Goal: Task Accomplishment & Management: Use online tool/utility

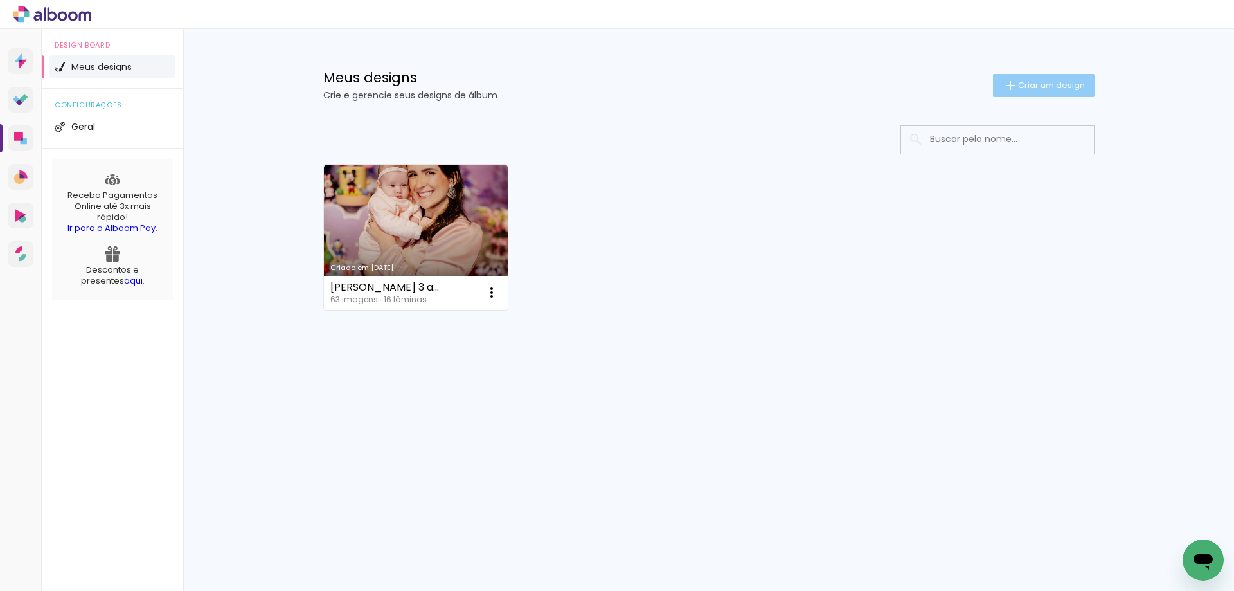
click at [1031, 93] on paper-button "Criar um design" at bounding box center [1044, 85] width 102 height 23
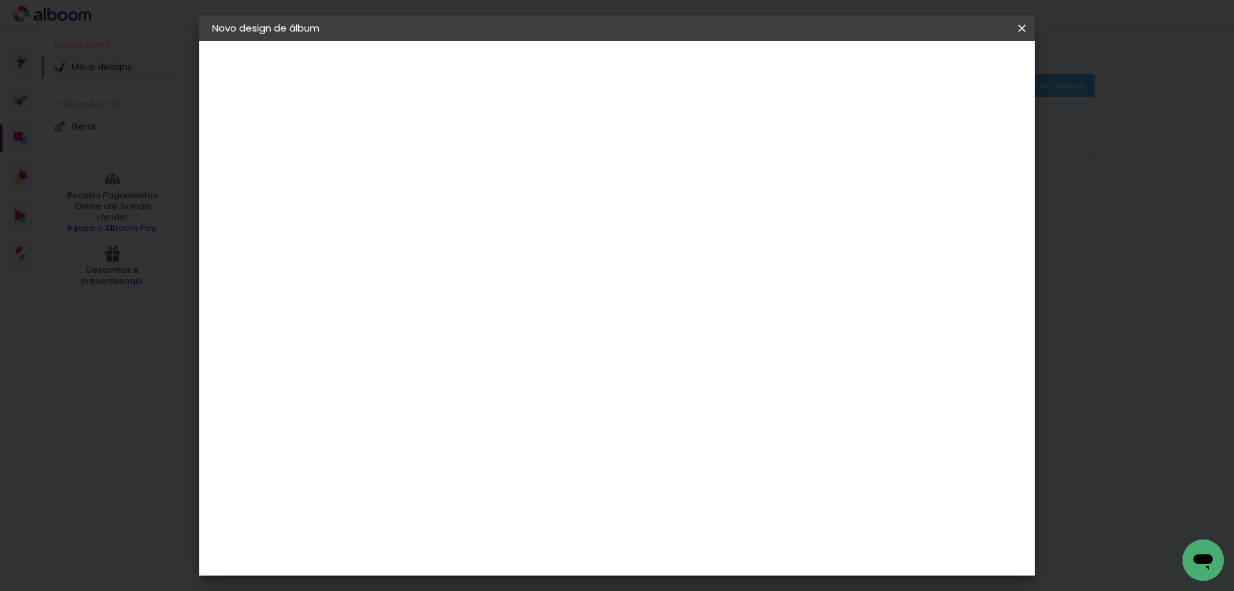
click at [422, 166] on input at bounding box center [422, 173] width 0 height 20
type input "[PERSON_NAME] - matias"
type paper-input "[PERSON_NAME] - matias"
click at [554, 60] on paper-button "Avançar" at bounding box center [522, 68] width 63 height 22
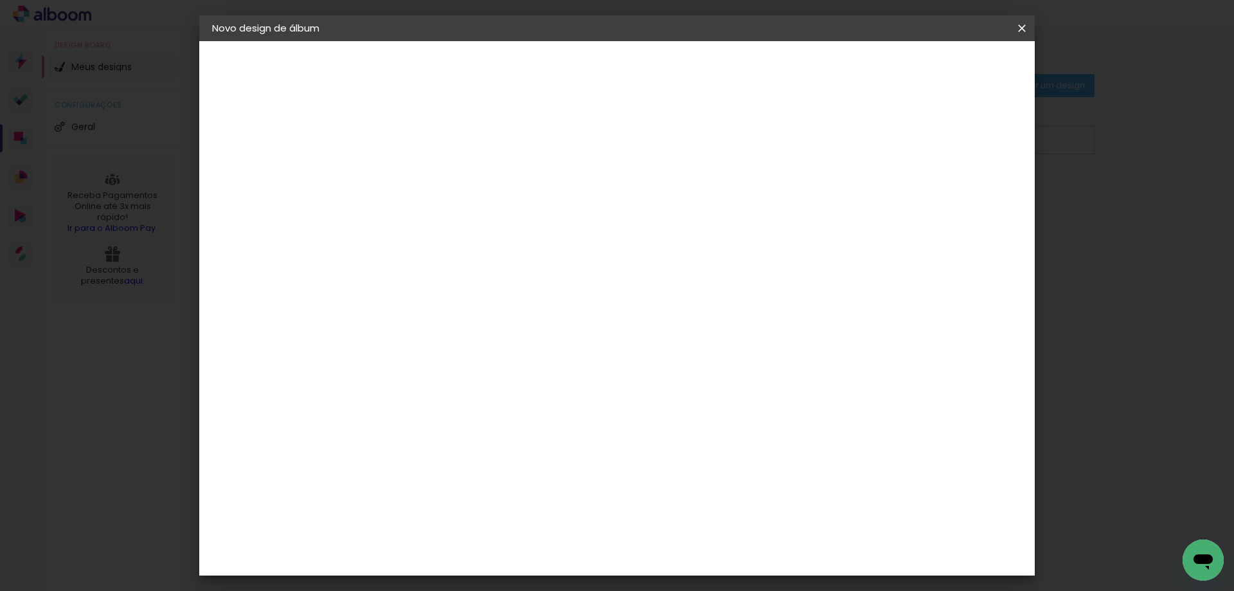
click at [459, 441] on div "Evidence" at bounding box center [437, 446] width 46 height 10
click at [0, 0] on slot "Avançar" at bounding box center [0, 0] width 0 height 0
click at [492, 223] on paper-input-container "Linha" at bounding box center [455, 224] width 75 height 33
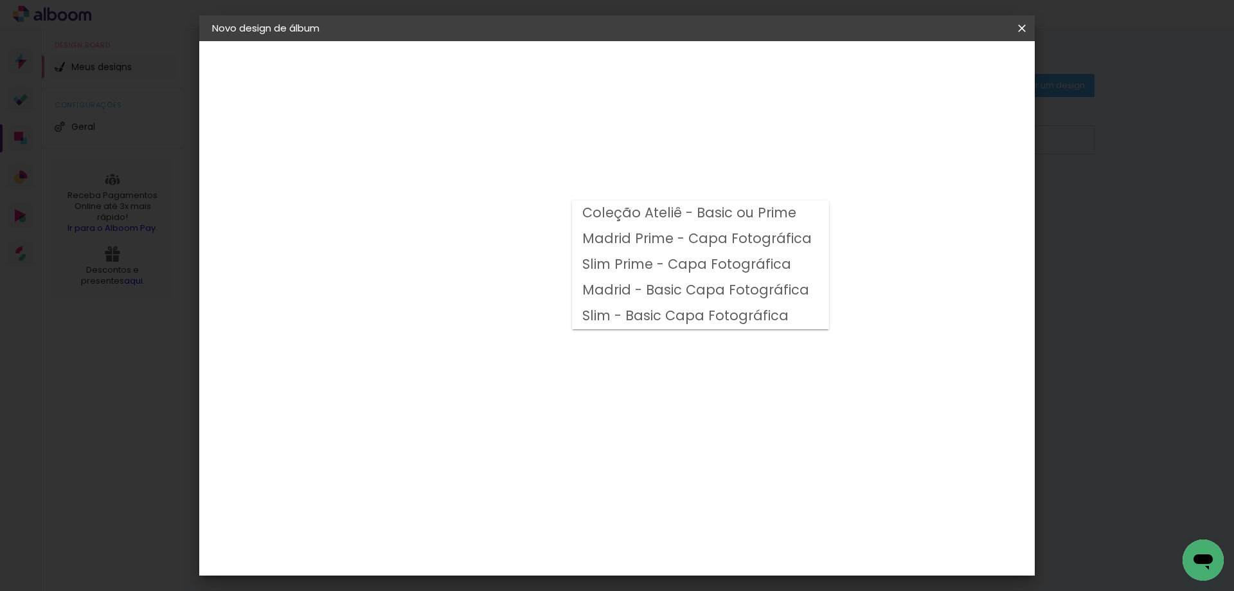
click at [0, 0] on slot "Madrid Prime - Capa Fotográfica" at bounding box center [0, 0] width 0 height 0
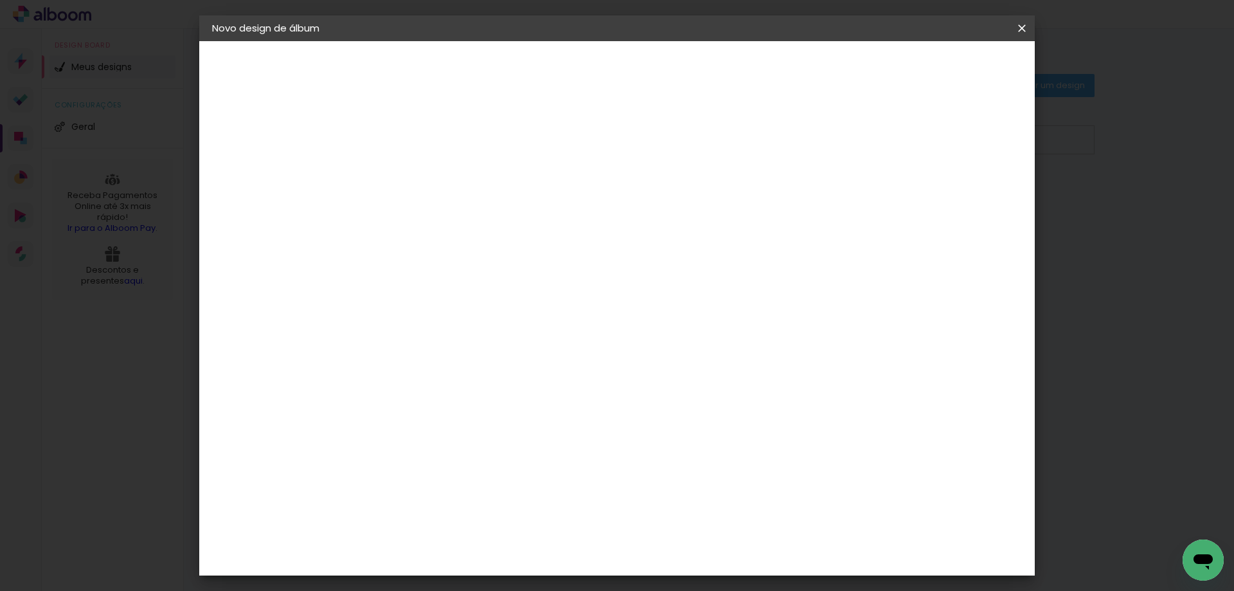
click at [580, 208] on input "Madrid Prime - Capa Fotográfica" at bounding box center [500, 211] width 157 height 20
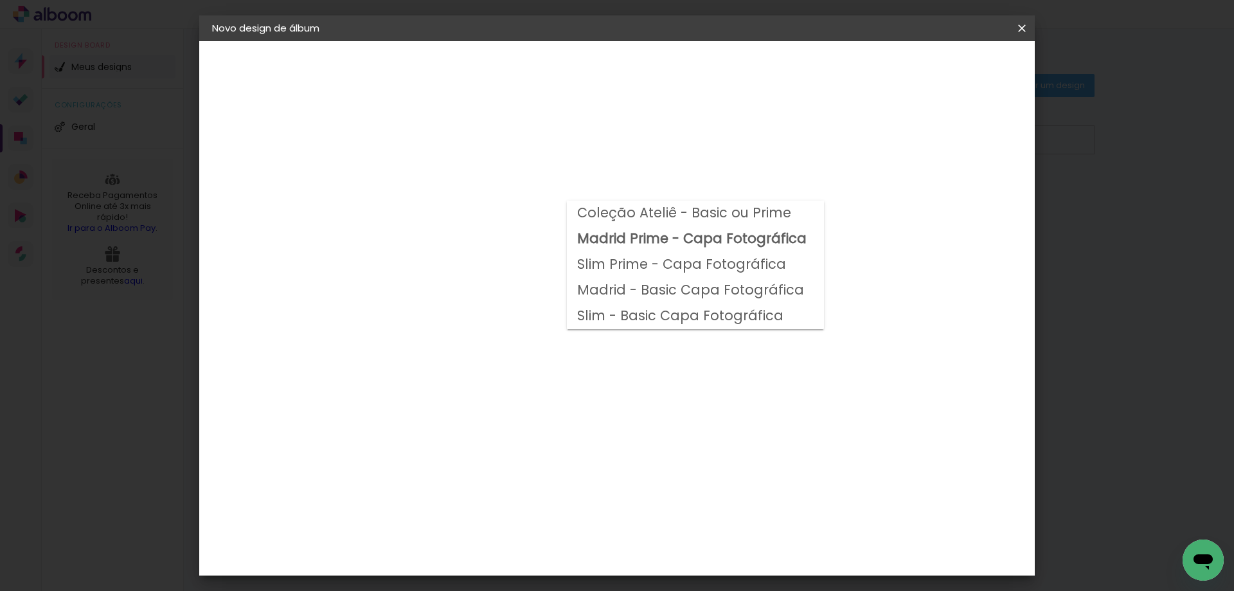
click at [651, 150] on div "Opções disponíveis Coleção Ateliê - Basic ou Prime Madrid Prime - Capa Fotográf…" at bounding box center [508, 95] width 285 height 109
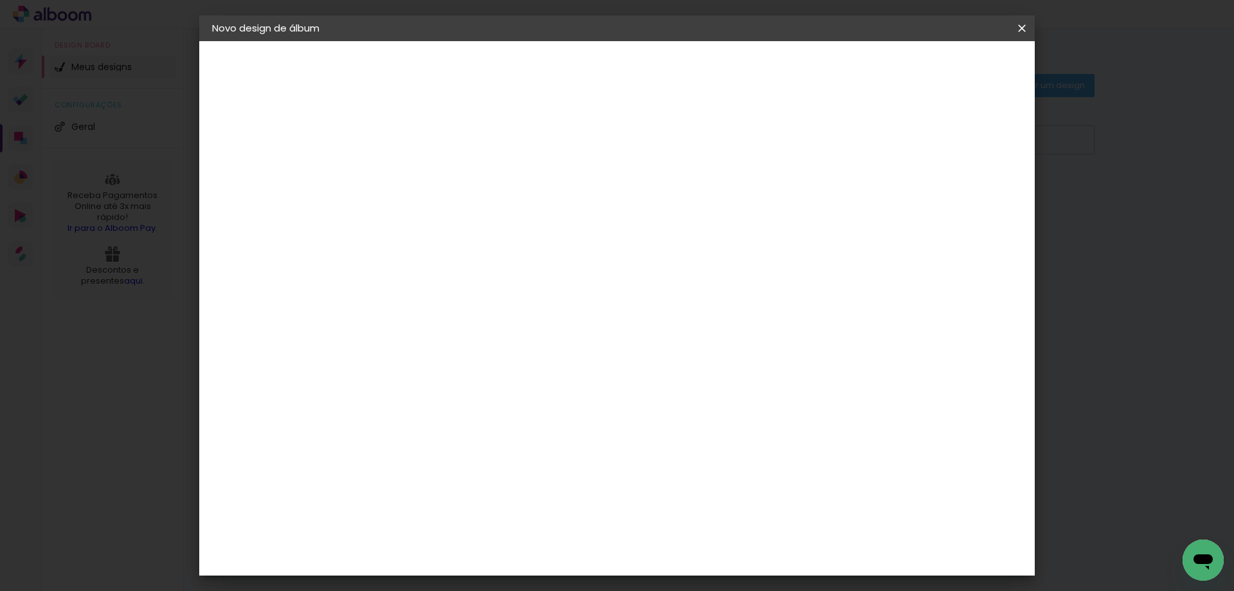
click at [580, 215] on input "Madrid Prime - Capa Fotográfica" at bounding box center [500, 211] width 157 height 20
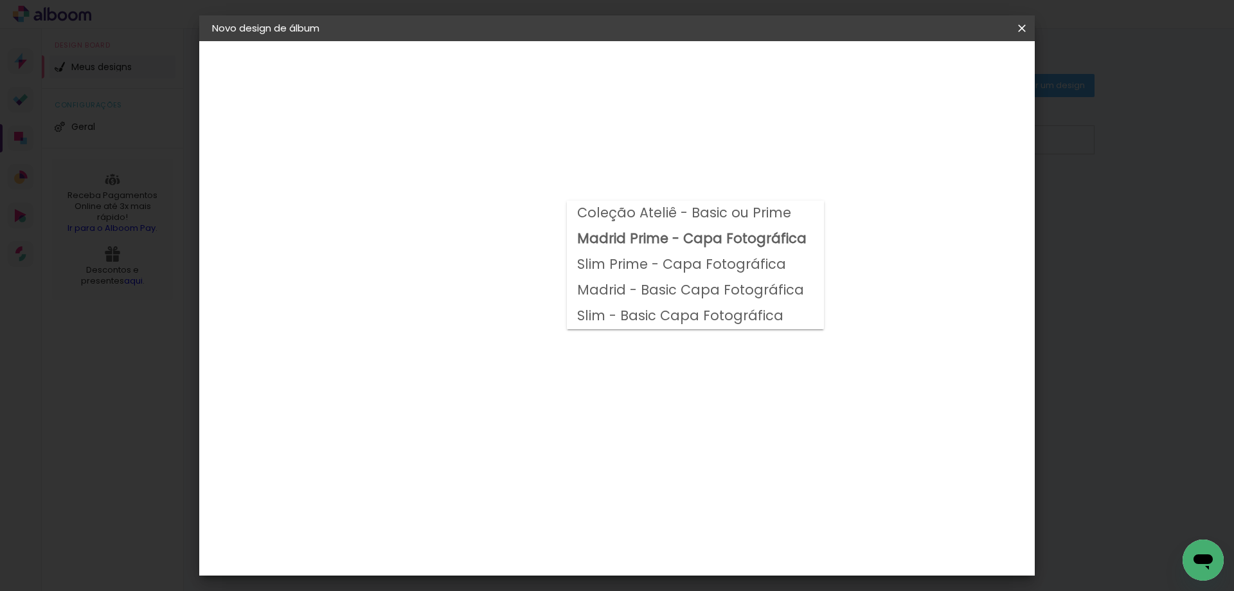
click at [0, 0] on slot "Coleção Ateliê - Basic ou Prime" at bounding box center [0, 0] width 0 height 0
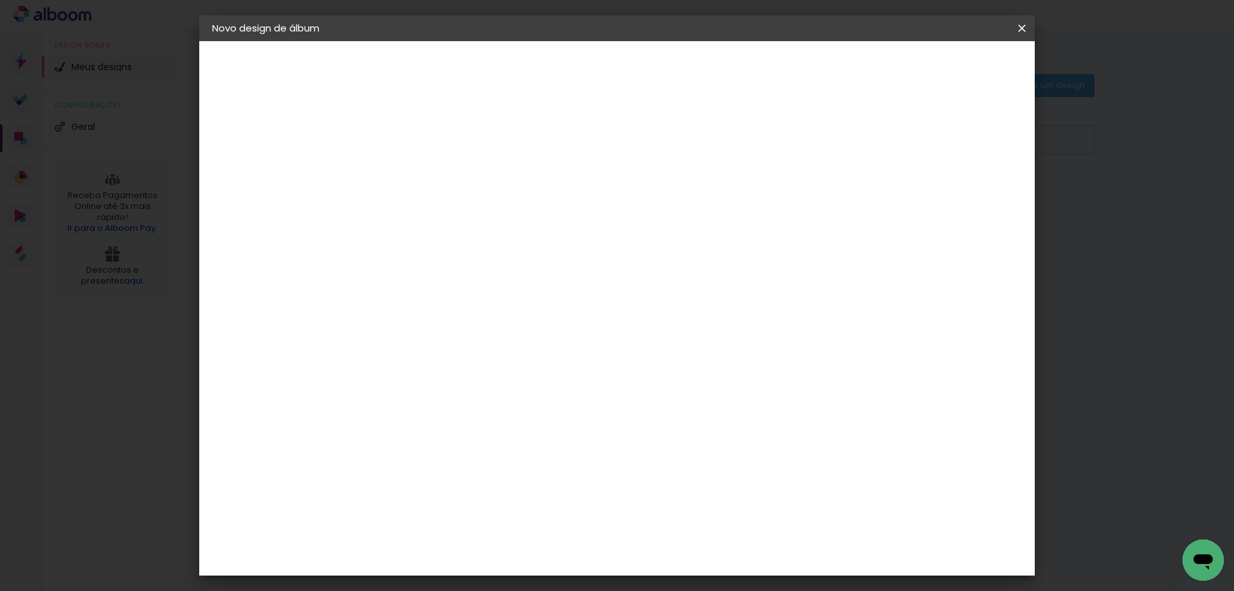
click at [580, 214] on input "Coleção Ateliê - Basic ou Prime" at bounding box center [500, 211] width 157 height 20
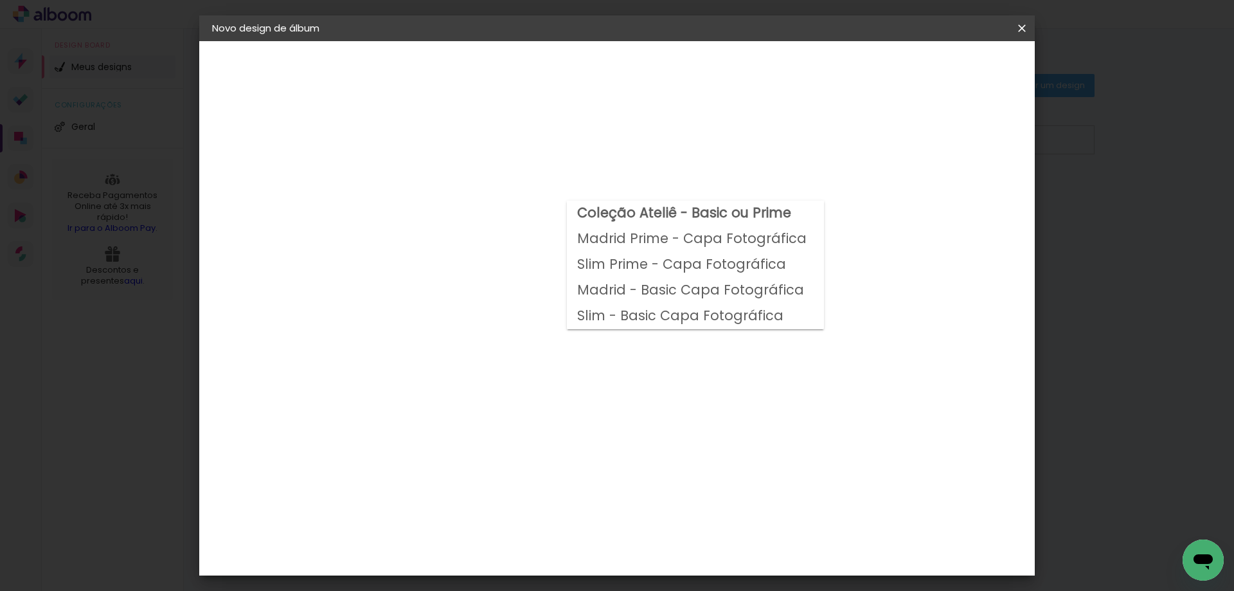
click at [0, 0] on slot "Madrid Prime - Capa Fotográfica" at bounding box center [0, 0] width 0 height 0
type input "Madrid Prime - Capa Fotográfica"
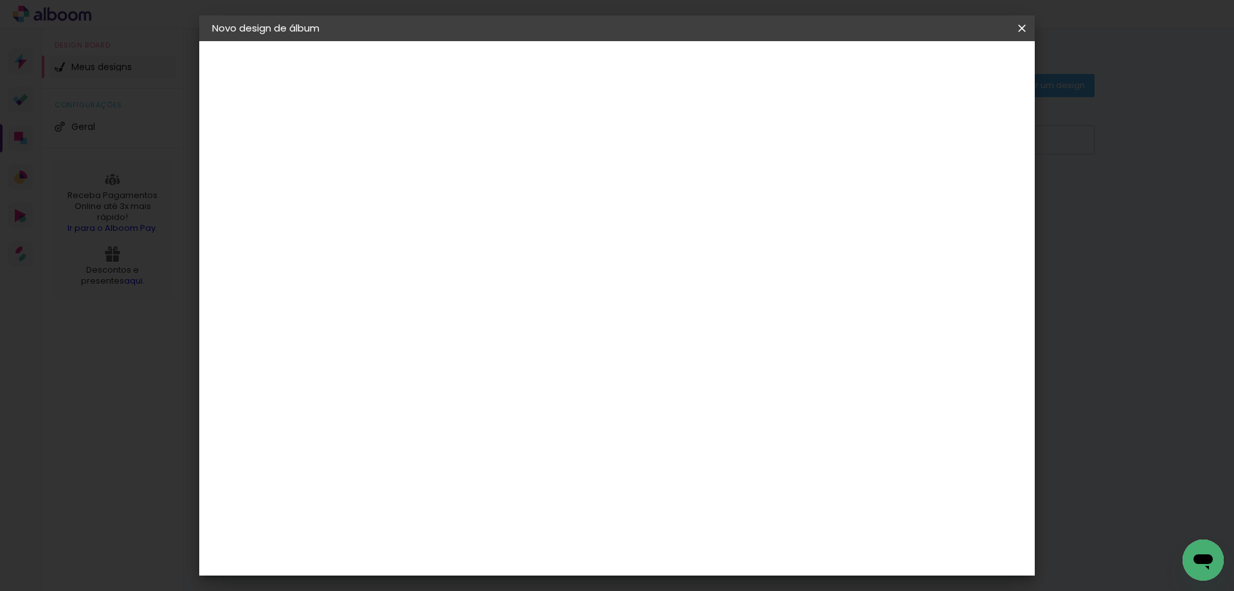
scroll to position [257, 0]
click at [509, 501] on span "25 × 25" at bounding box center [479, 518] width 60 height 34
click at [0, 0] on slot "Avançar" at bounding box center [0, 0] width 0 height 0
click at [868, 139] on div at bounding box center [862, 139] width 12 height 12
type paper-checkbox "on"
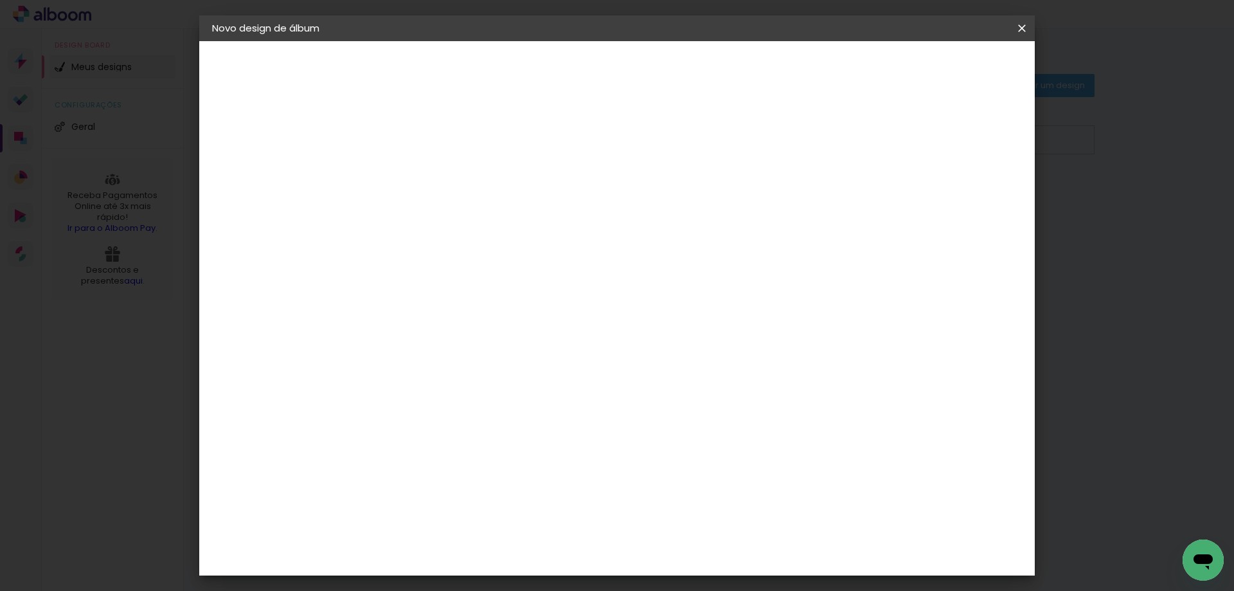
click at [940, 71] on span "Iniciar design" at bounding box center [911, 68] width 58 height 9
